Goal: Browse casually: Explore the website without a specific task or goal

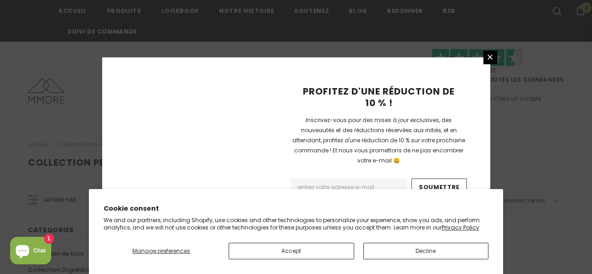
scroll to position [707, 0]
